Goal: Task Accomplishment & Management: Use online tool/utility

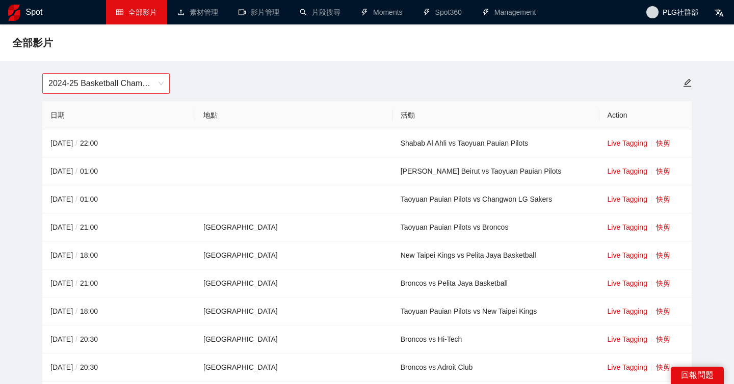
click at [160, 80] on span "2024-25 Basketball Champions League" at bounding box center [105, 83] width 115 height 19
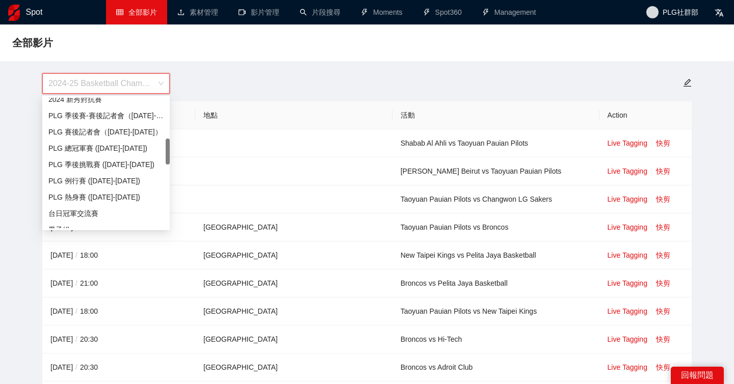
scroll to position [326, 0]
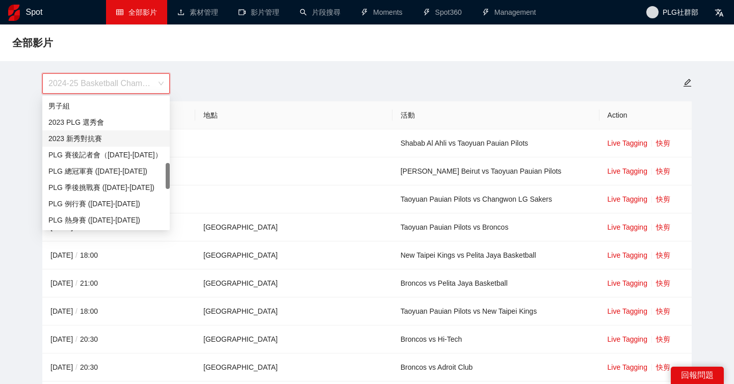
click at [130, 145] on div "2023 新秀對抗賽" at bounding box center [105, 139] width 127 height 16
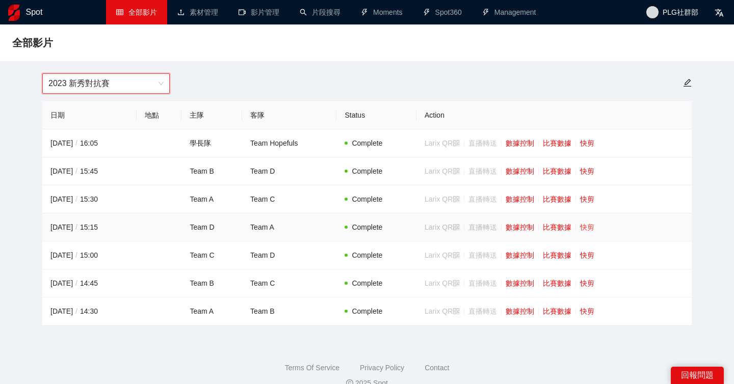
click at [594, 224] on link "快剪" at bounding box center [587, 227] width 14 height 8
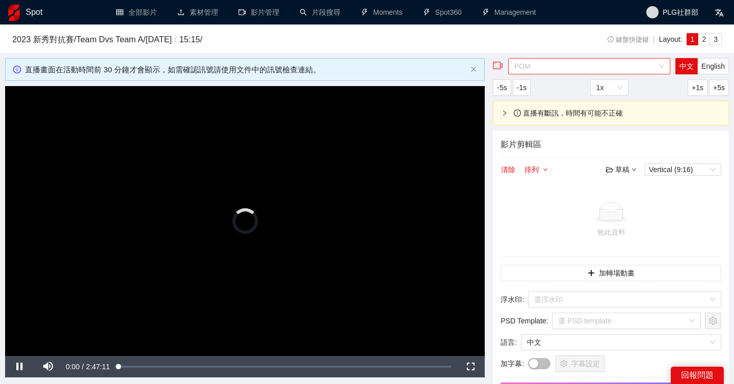
click at [595, 68] on span "PGM" at bounding box center [589, 66] width 150 height 15
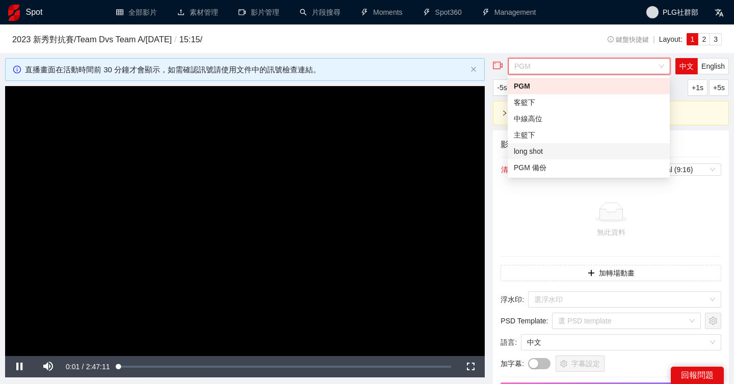
click at [562, 151] on div "long shot" at bounding box center [589, 151] width 150 height 11
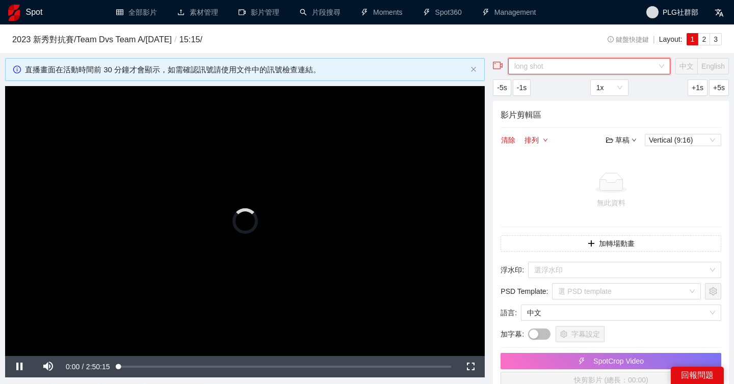
click at [586, 69] on span "long shot" at bounding box center [589, 66] width 150 height 15
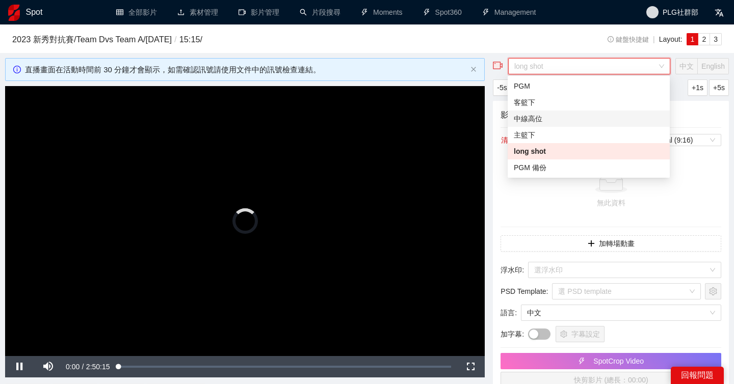
click at [558, 118] on div "中線高位" at bounding box center [589, 118] width 150 height 11
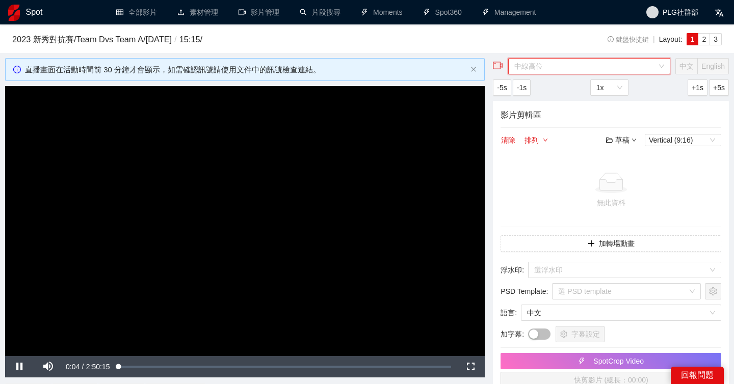
click at [567, 67] on span "中線高位" at bounding box center [589, 66] width 150 height 15
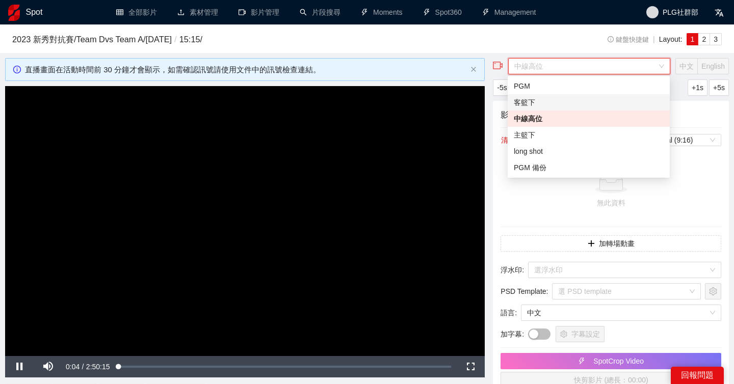
click at [556, 99] on div "客籃下" at bounding box center [589, 102] width 150 height 11
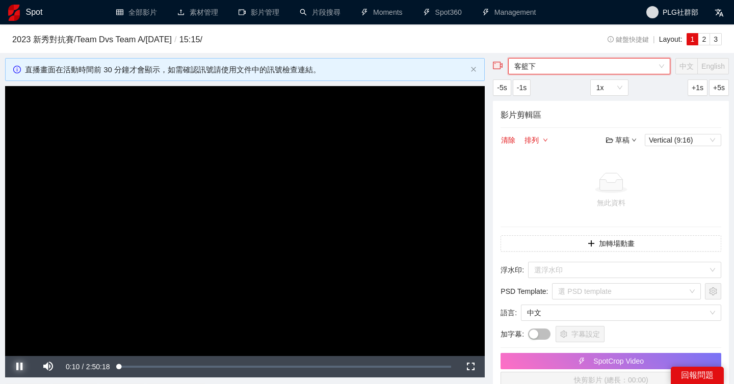
click at [17, 367] on span "Video Player" at bounding box center [19, 367] width 29 height 0
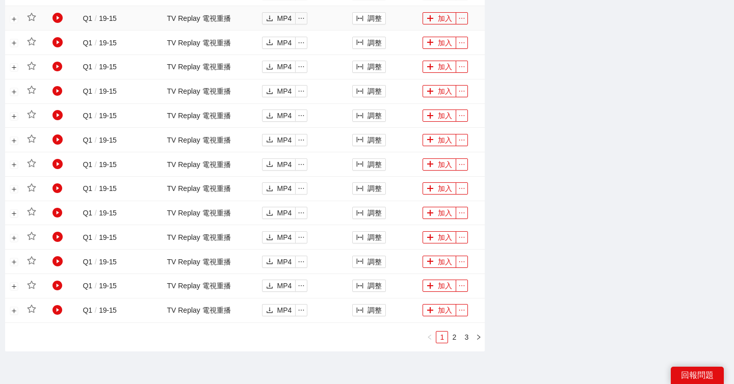
scroll to position [729, 0]
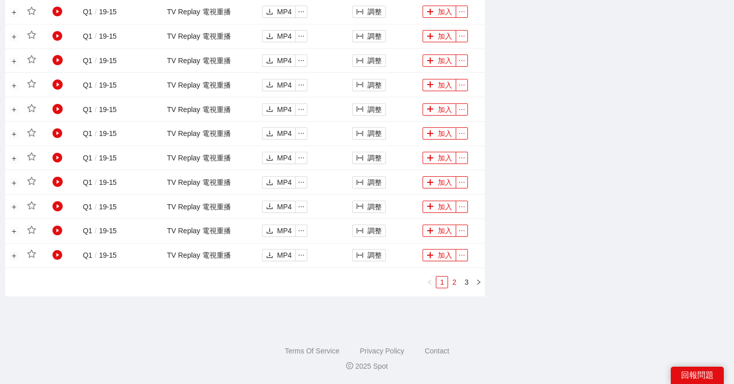
click at [455, 281] on link "2" at bounding box center [454, 282] width 11 height 11
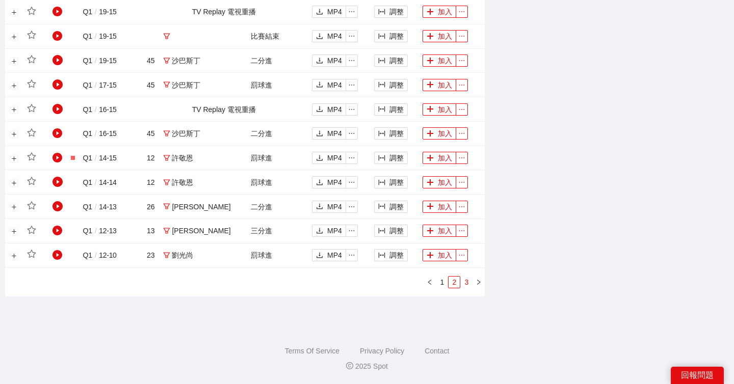
click at [472, 281] on link "3" at bounding box center [466, 282] width 11 height 11
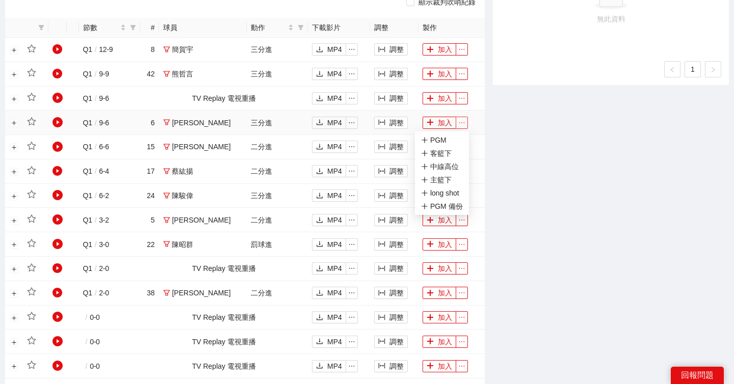
scroll to position [649, 0]
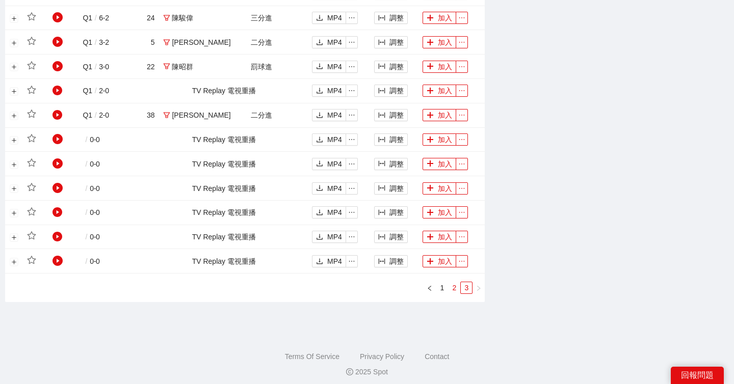
click at [456, 291] on link "2" at bounding box center [454, 287] width 11 height 11
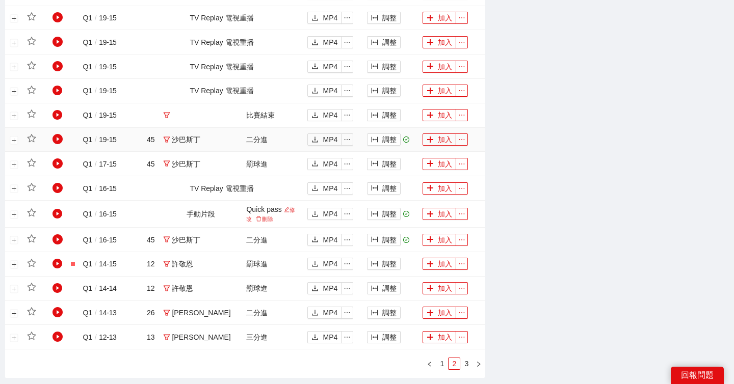
scroll to position [0, 0]
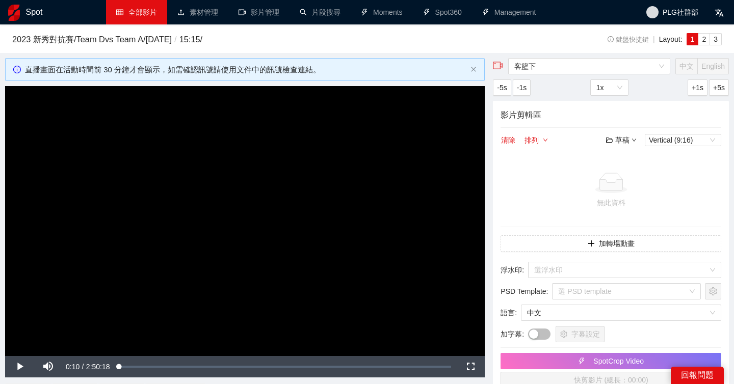
click at [144, 8] on link "全部影片" at bounding box center [136, 12] width 41 height 8
